Goal: Task Accomplishment & Management: Manage account settings

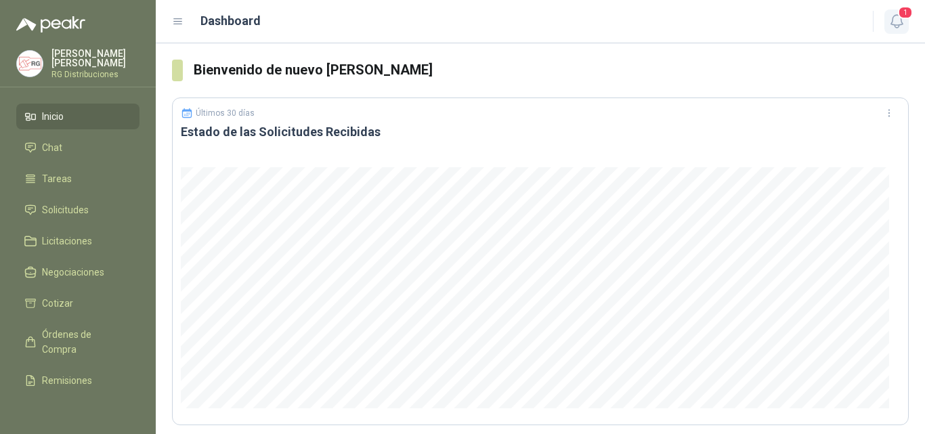
click at [898, 17] on span "1" at bounding box center [905, 12] width 15 height 13
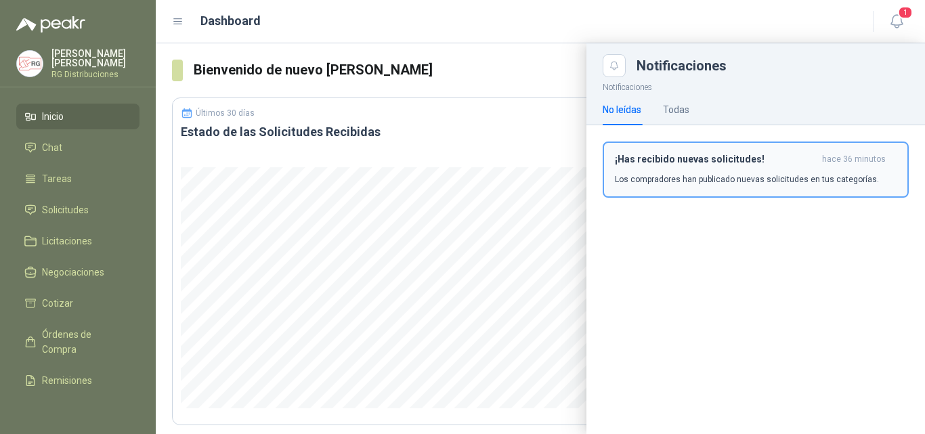
click at [686, 180] on p "Los compradores han publicado nuevas solicitudes en tus categorías." at bounding box center [747, 179] width 264 height 12
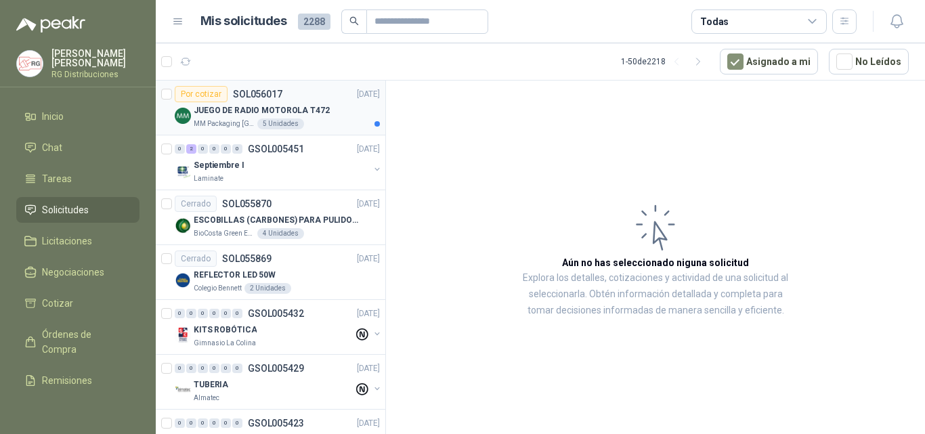
click at [320, 104] on p "JUEGO DE RADIO MOTOROLA T472" at bounding box center [262, 110] width 136 height 13
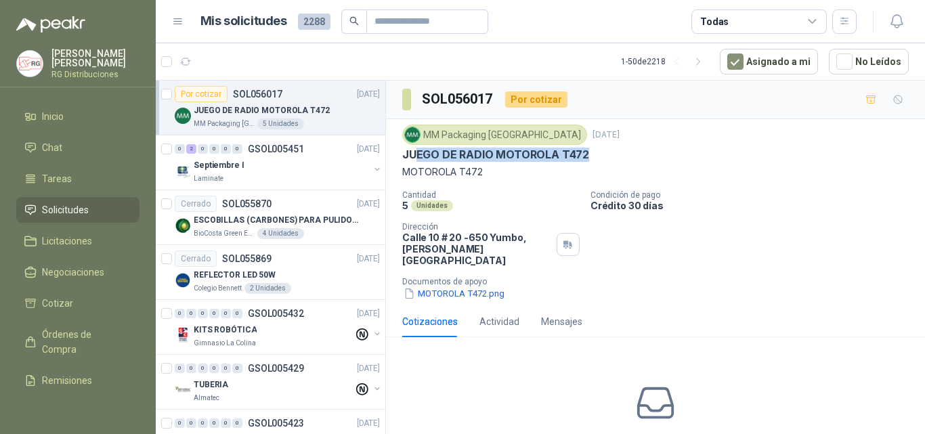
drag, startPoint x: 414, startPoint y: 157, endPoint x: 590, endPoint y: 158, distance: 176.1
click at [589, 158] on div "JUEGO DE RADIO MOTOROLA T472" at bounding box center [655, 155] width 507 height 14
click at [702, 162] on div "JUEGO DE RADIO MOTOROLA T472" at bounding box center [655, 155] width 507 height 14
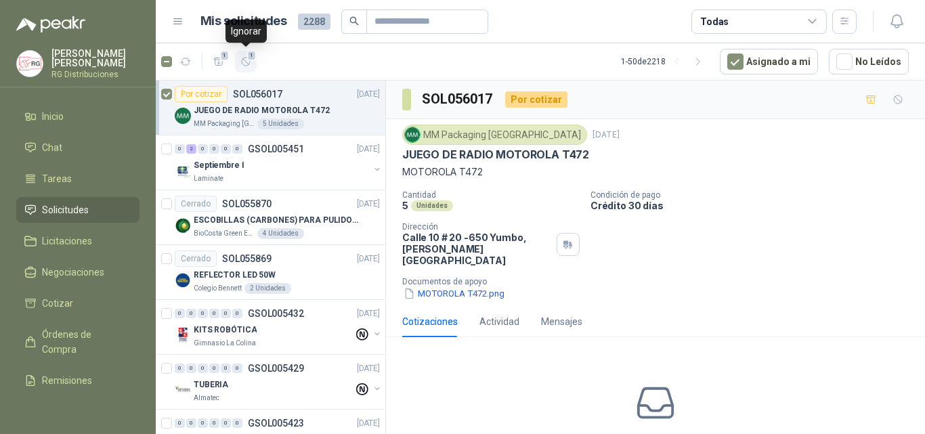
click at [248, 61] on div "1" at bounding box center [246, 62] width 12 height 12
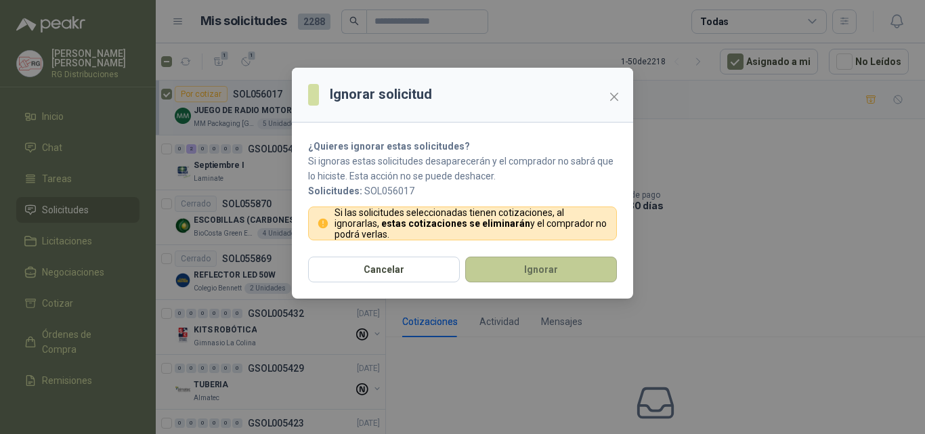
click at [523, 268] on button "Ignorar" at bounding box center [541, 270] width 152 height 26
